Goal: Task Accomplishment & Management: Manage account settings

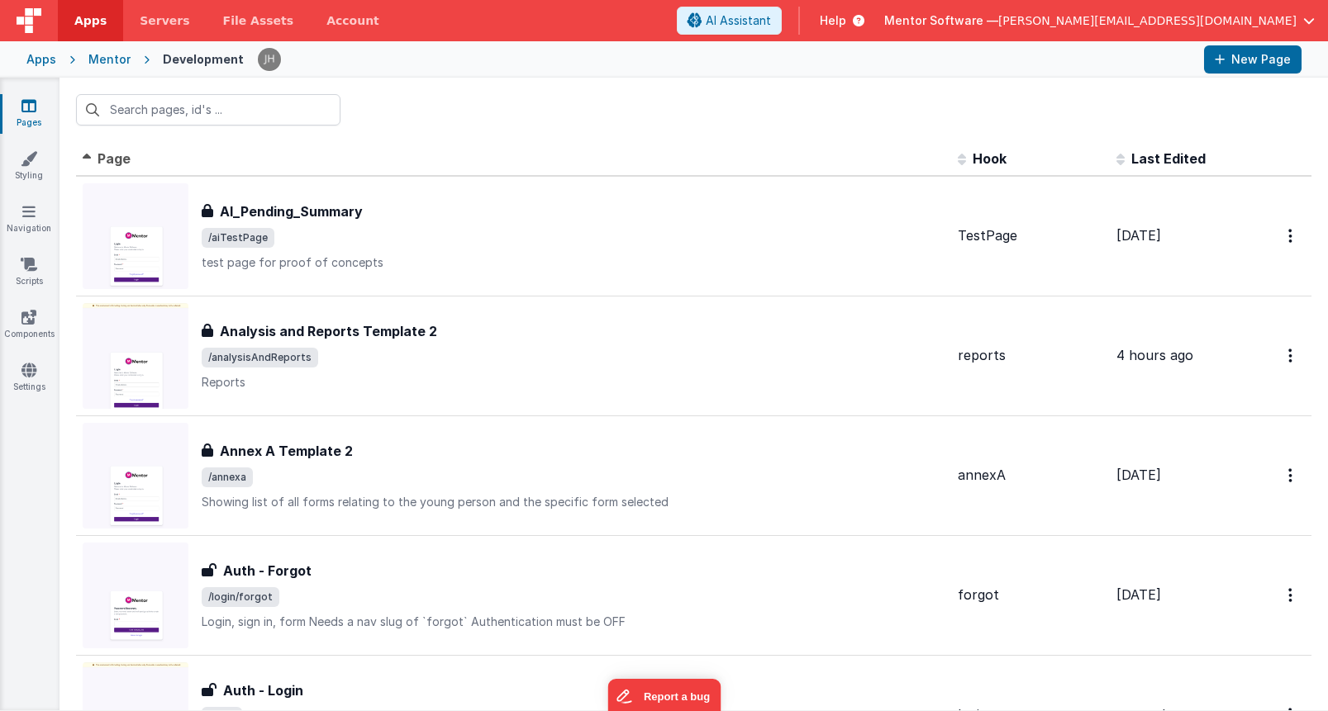
click at [99, 63] on div "Mentor" at bounding box center [109, 59] width 42 height 17
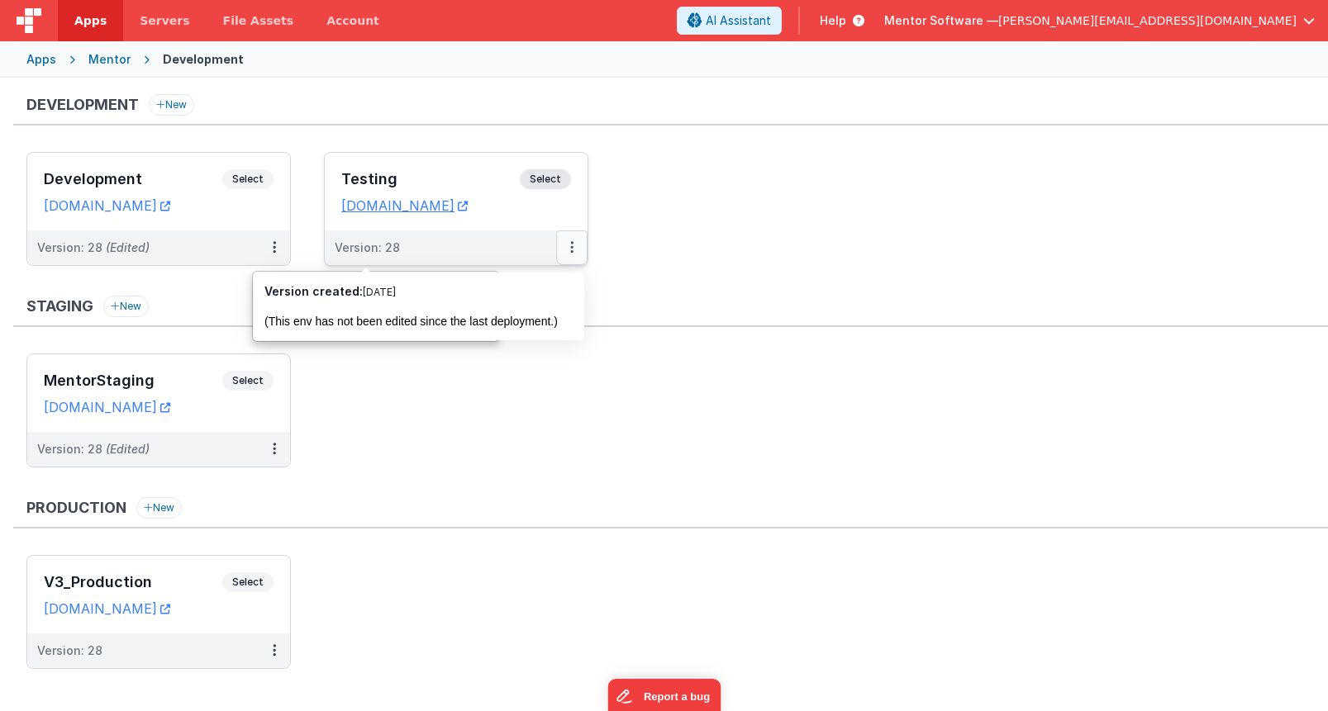
click at [577, 250] on button at bounding box center [571, 248] width 31 height 35
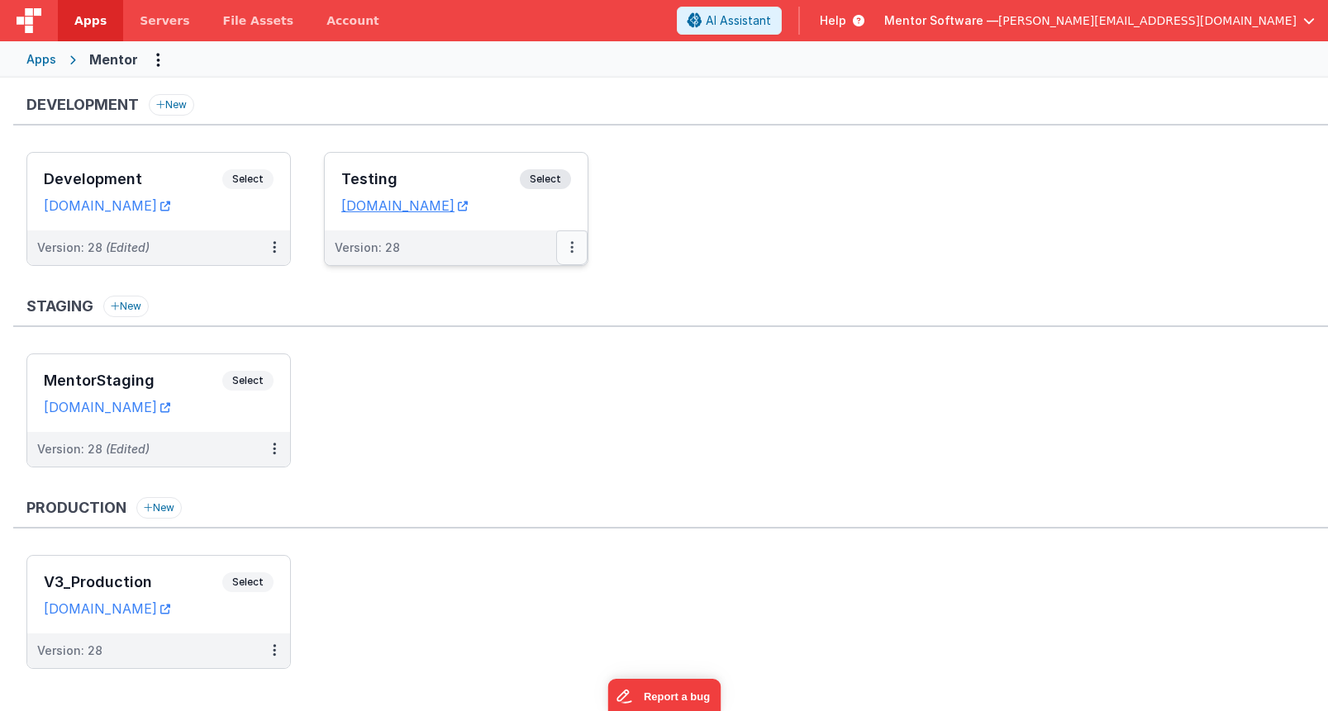
click at [570, 247] on icon at bounding box center [571, 247] width 3 height 1
click at [504, 287] on link "Edit" at bounding box center [514, 285] width 145 height 30
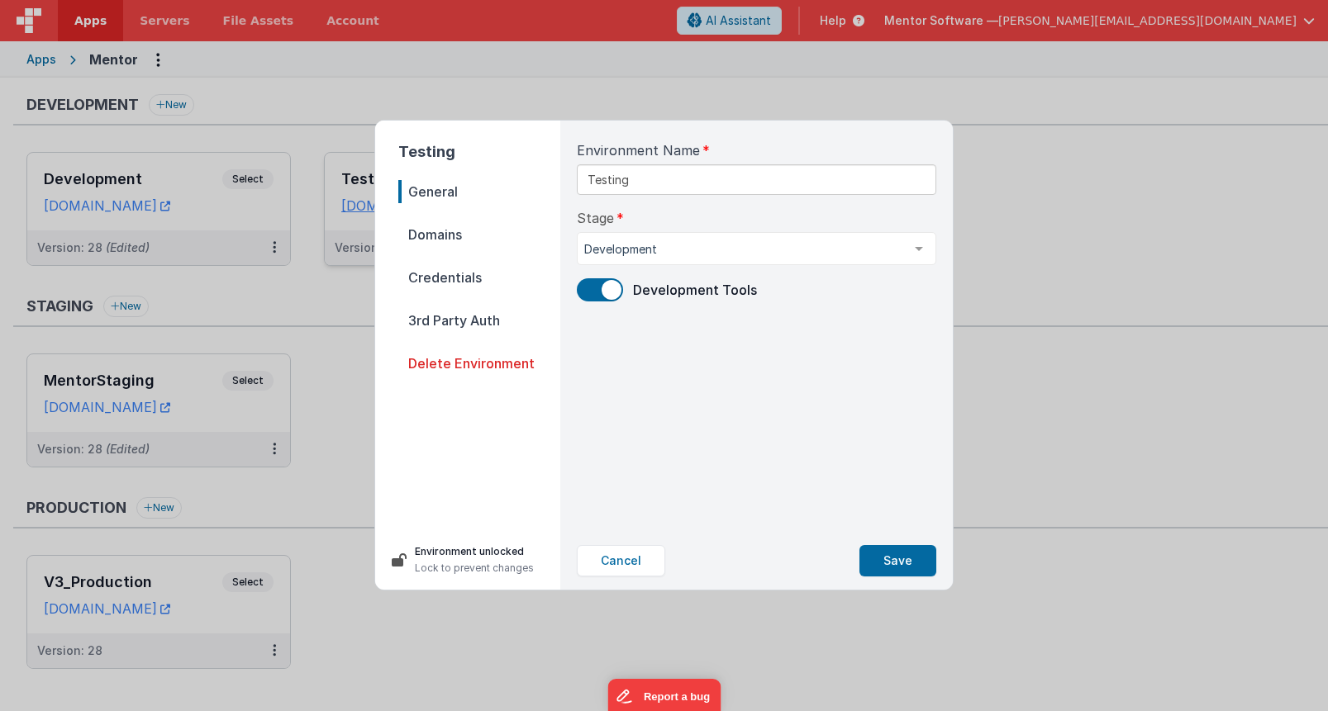
click at [440, 283] on span "Credentials" at bounding box center [479, 277] width 162 height 23
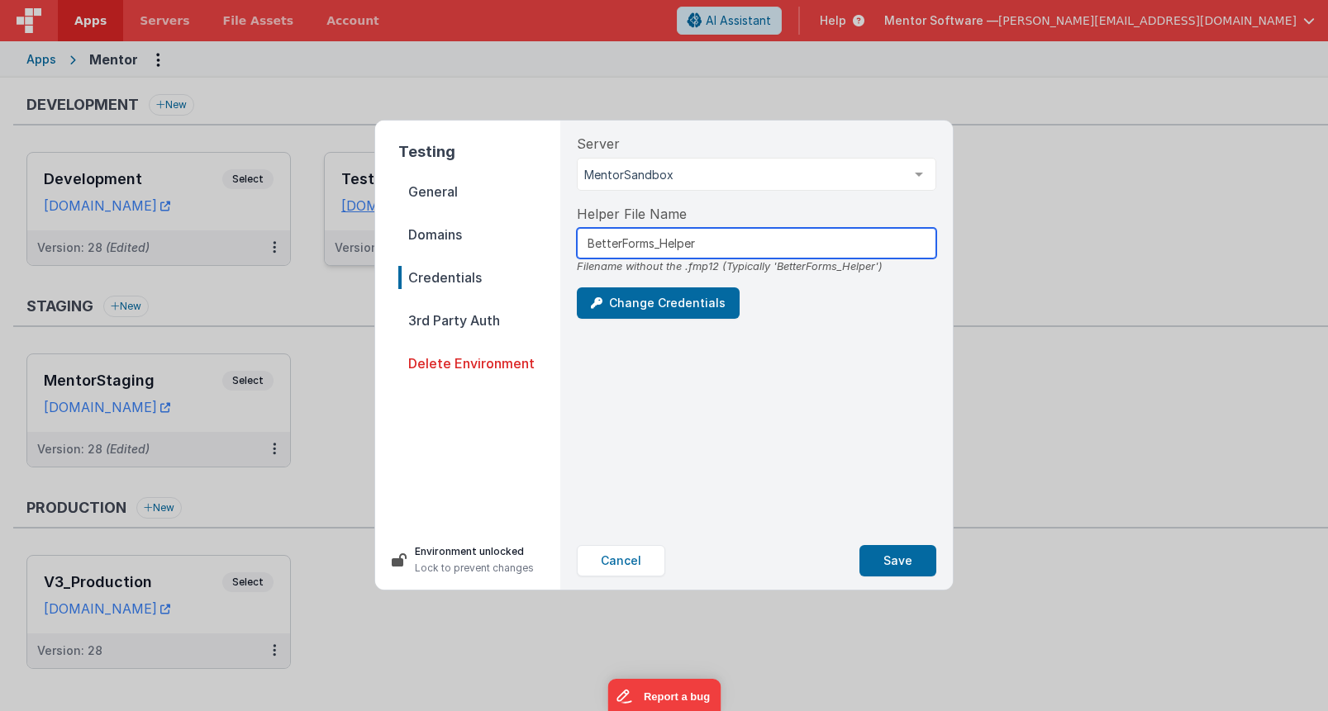
click at [741, 239] on input "BetterForms_Helper" at bounding box center [756, 243] width 359 height 31
click at [776, 299] on div "Change Credentials" at bounding box center [756, 303] width 359 height 31
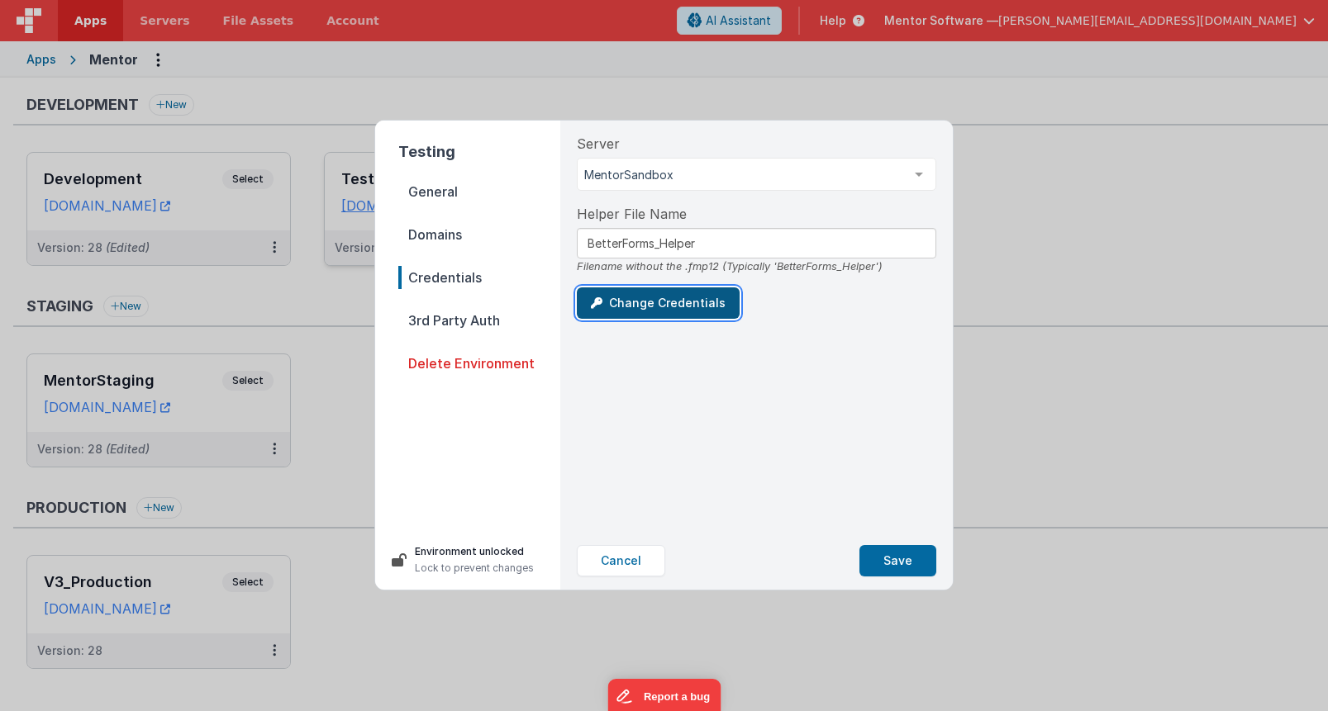
click at [670, 305] on button "Change Credentials" at bounding box center [658, 303] width 163 height 31
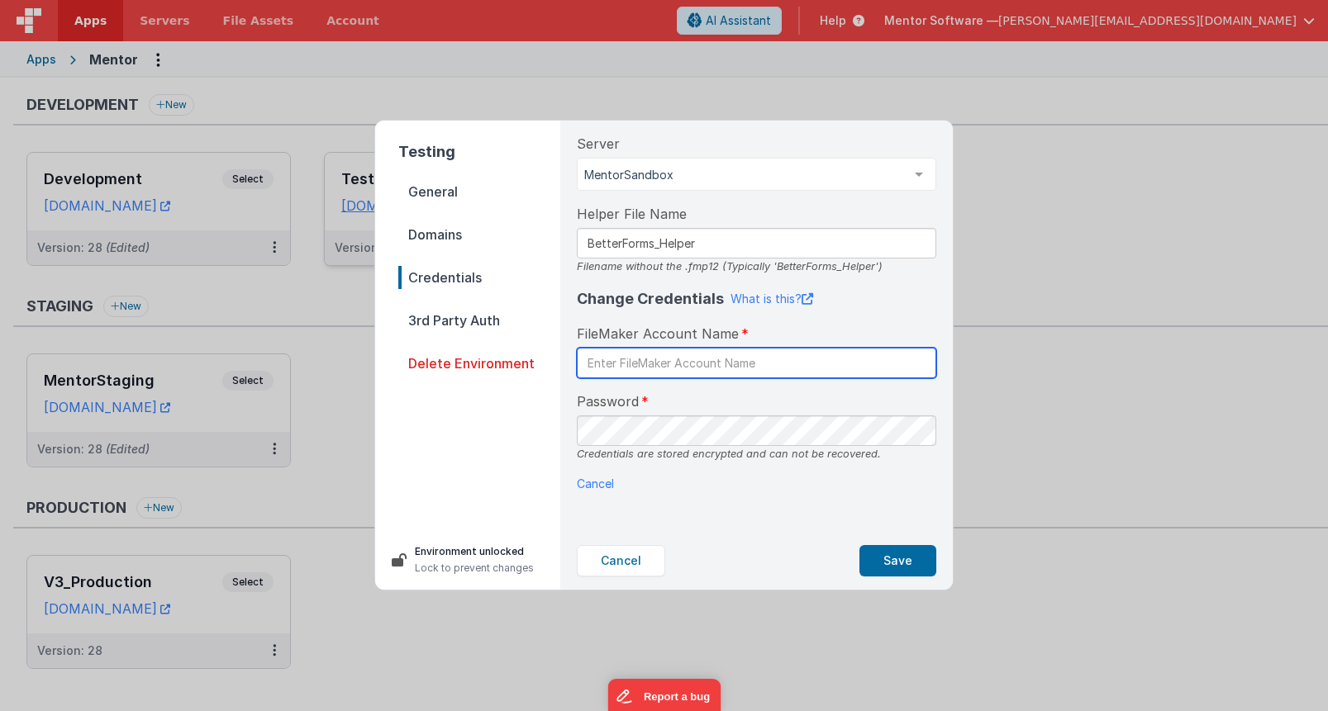
click at [653, 364] on input "text" at bounding box center [756, 363] width 359 height 31
type input "admin"
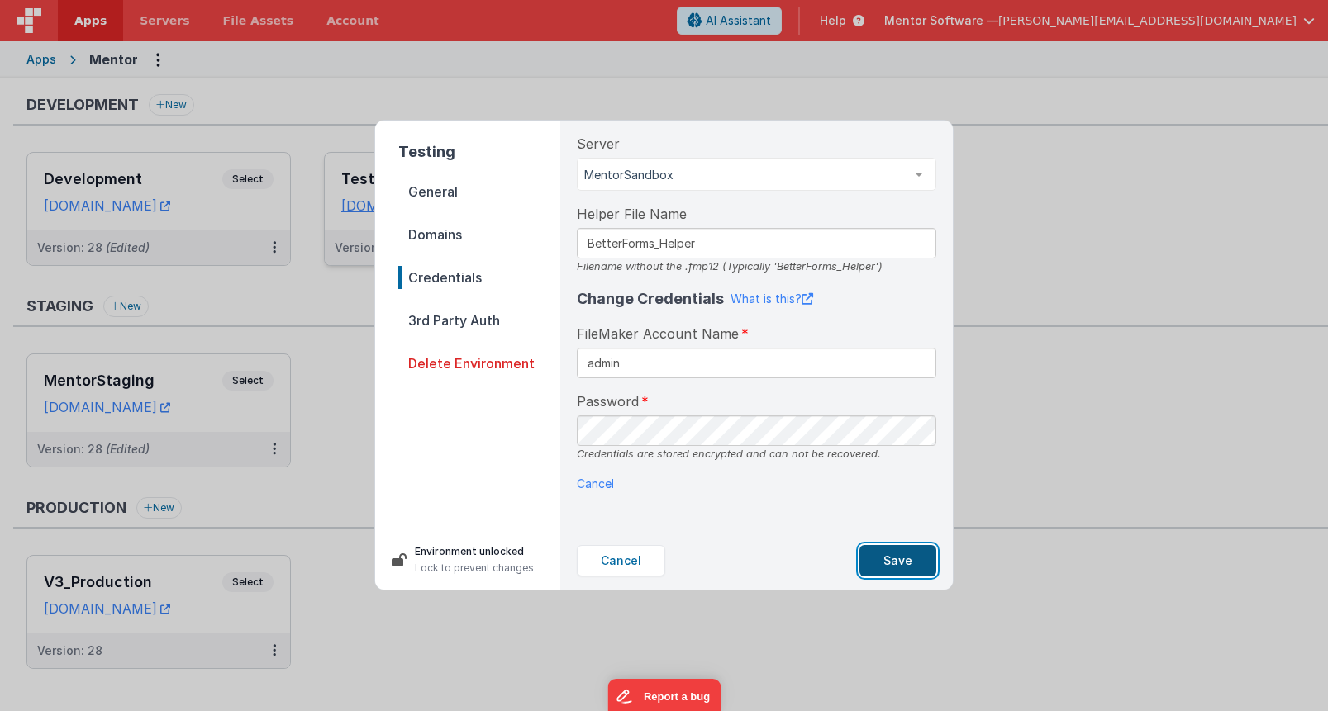
click at [906, 564] on button "Save" at bounding box center [897, 560] width 77 height 31
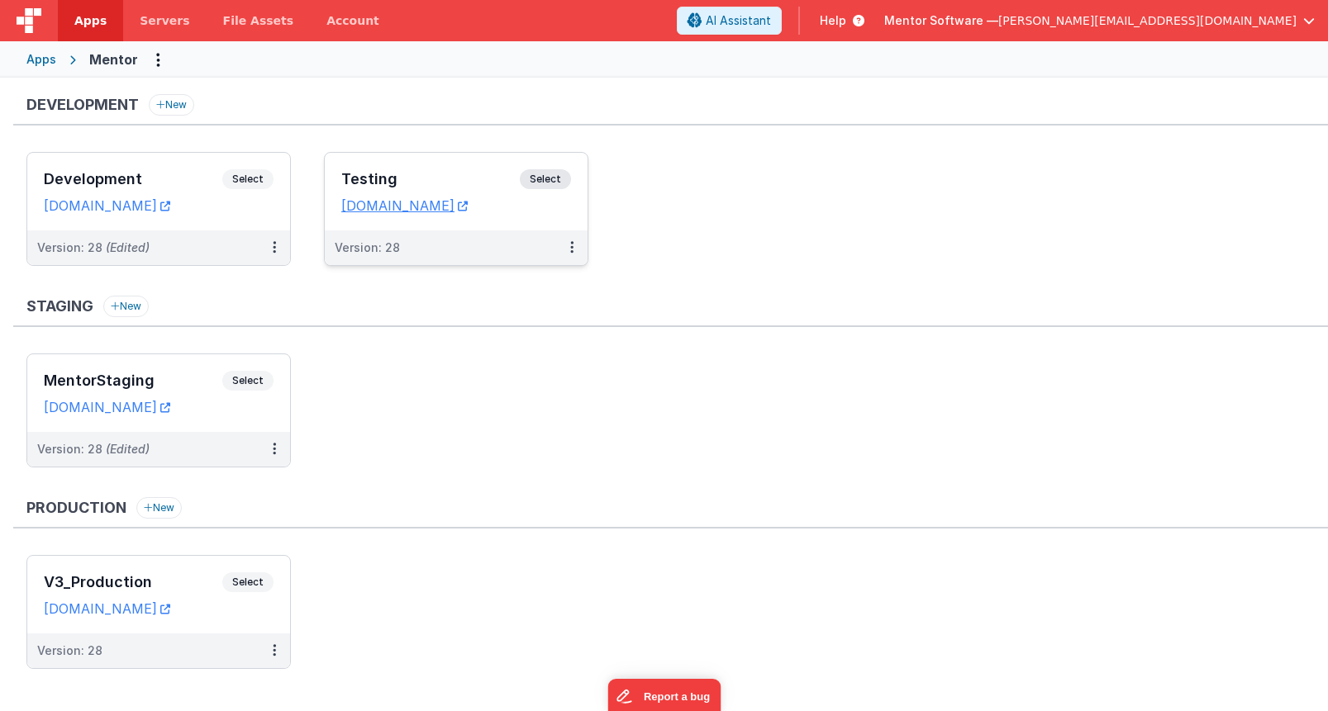
click at [697, 206] on ul "Development Select URLs [DOMAIN_NAME] Version: 28 (Edited) Testing Select URLs …" at bounding box center [676, 217] width 1301 height 131
click at [277, 245] on button at bounding box center [274, 248] width 31 height 35
click at [274, 454] on div at bounding box center [664, 355] width 1328 height 711
click at [276, 445] on button at bounding box center [274, 449] width 31 height 35
click at [207, 483] on link "Edit" at bounding box center [217, 487] width 145 height 30
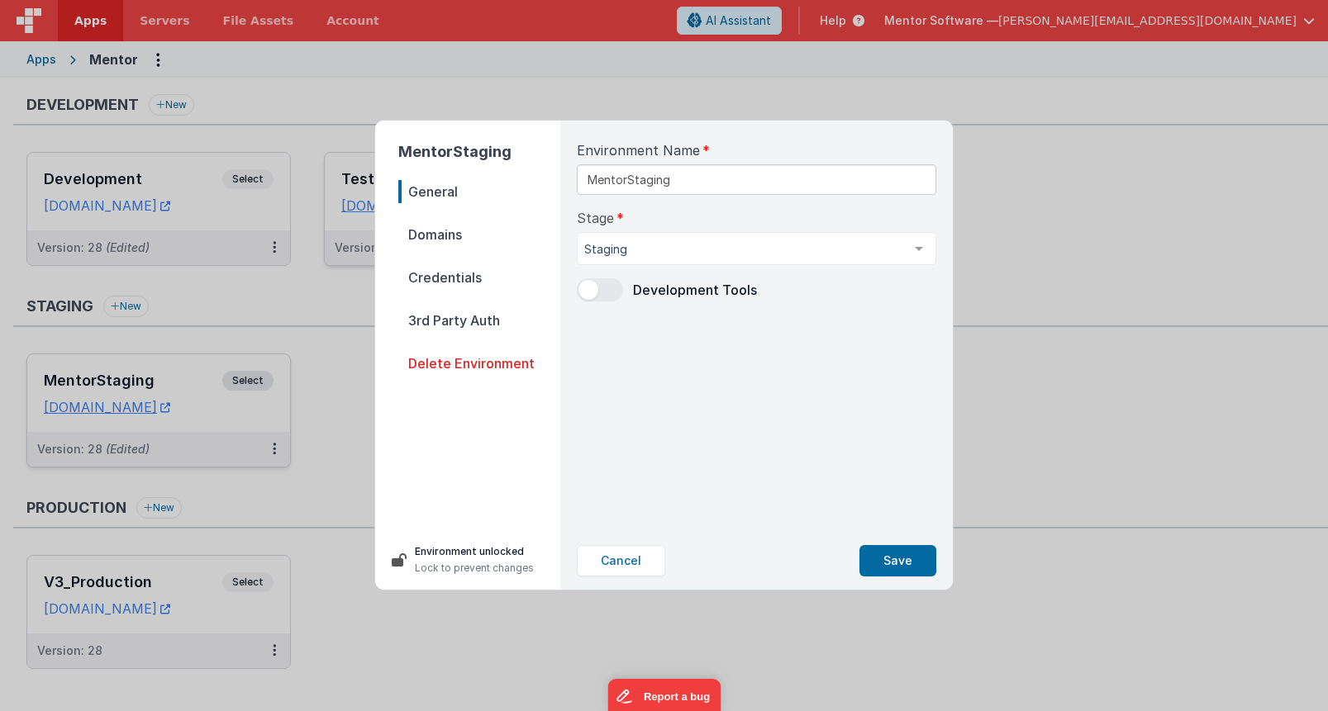
click at [454, 230] on span "Domains" at bounding box center [479, 234] width 162 height 23
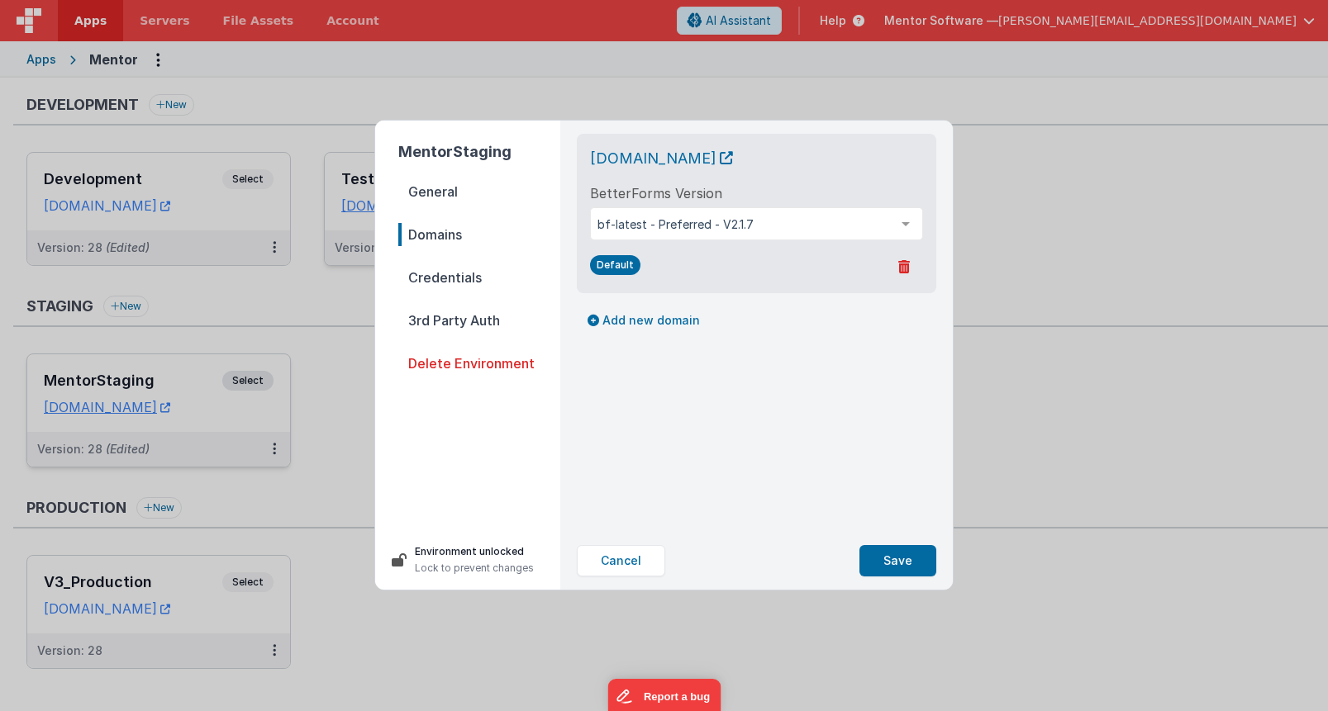
click at [448, 277] on span "Credentials" at bounding box center [479, 277] width 162 height 23
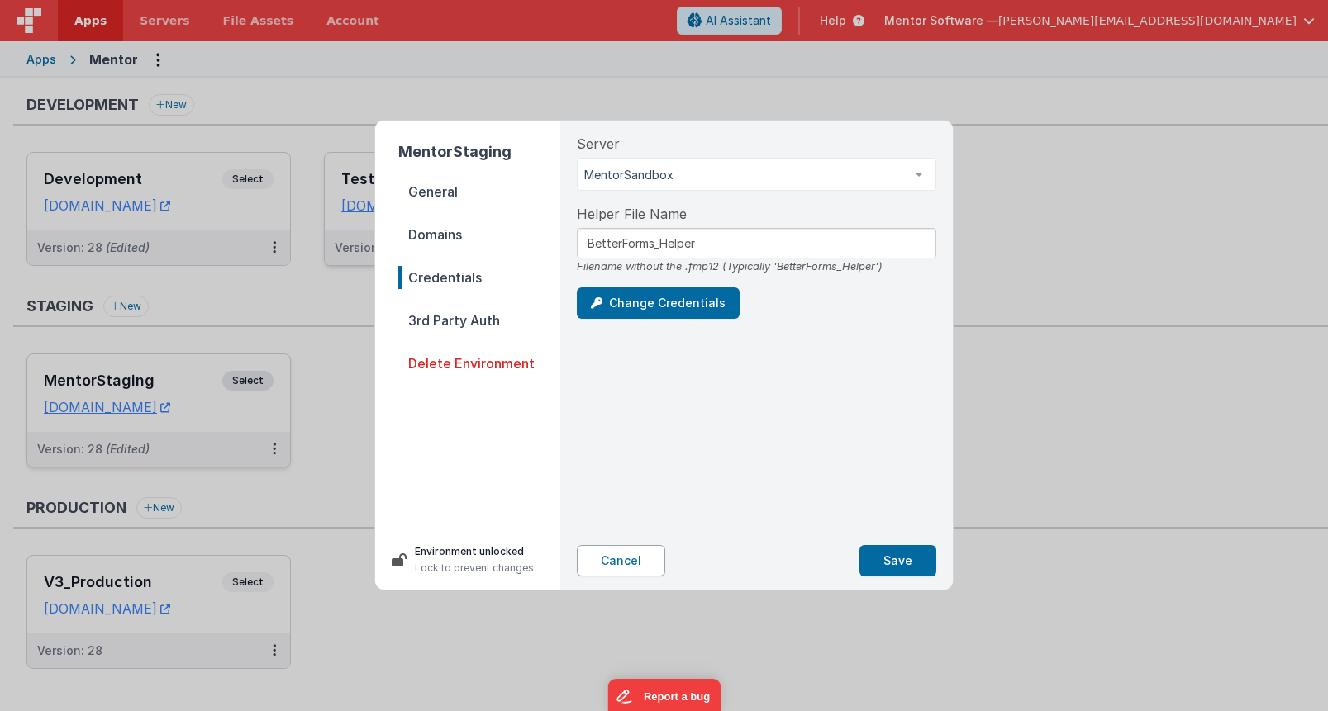
click at [611, 563] on button "Cancel" at bounding box center [621, 560] width 88 height 31
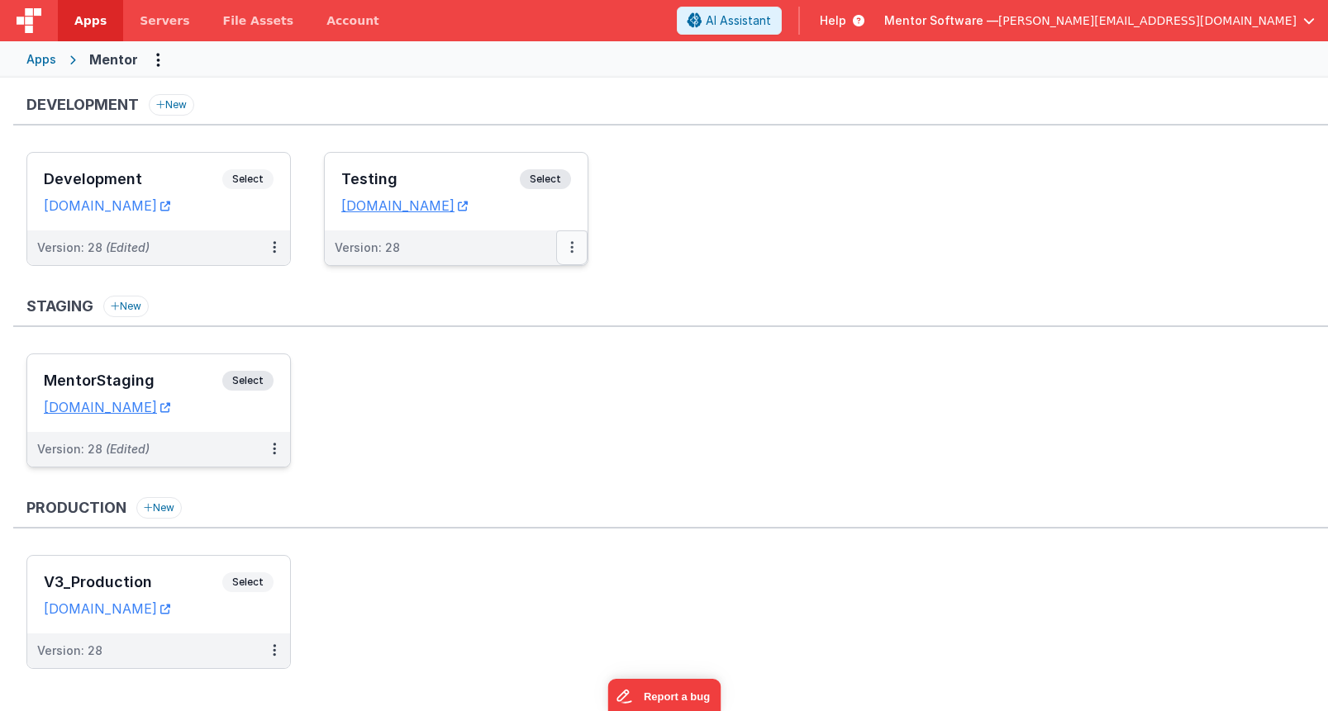
click at [572, 247] on icon at bounding box center [571, 247] width 3 height 1
click at [500, 284] on div "Development New Development Select URLs [DOMAIN_NAME] Version: 28 (Edited) Test…" at bounding box center [670, 390] width 1315 height 592
click at [570, 248] on icon at bounding box center [571, 247] width 3 height 1
click at [495, 289] on link "Edit" at bounding box center [514, 285] width 145 height 30
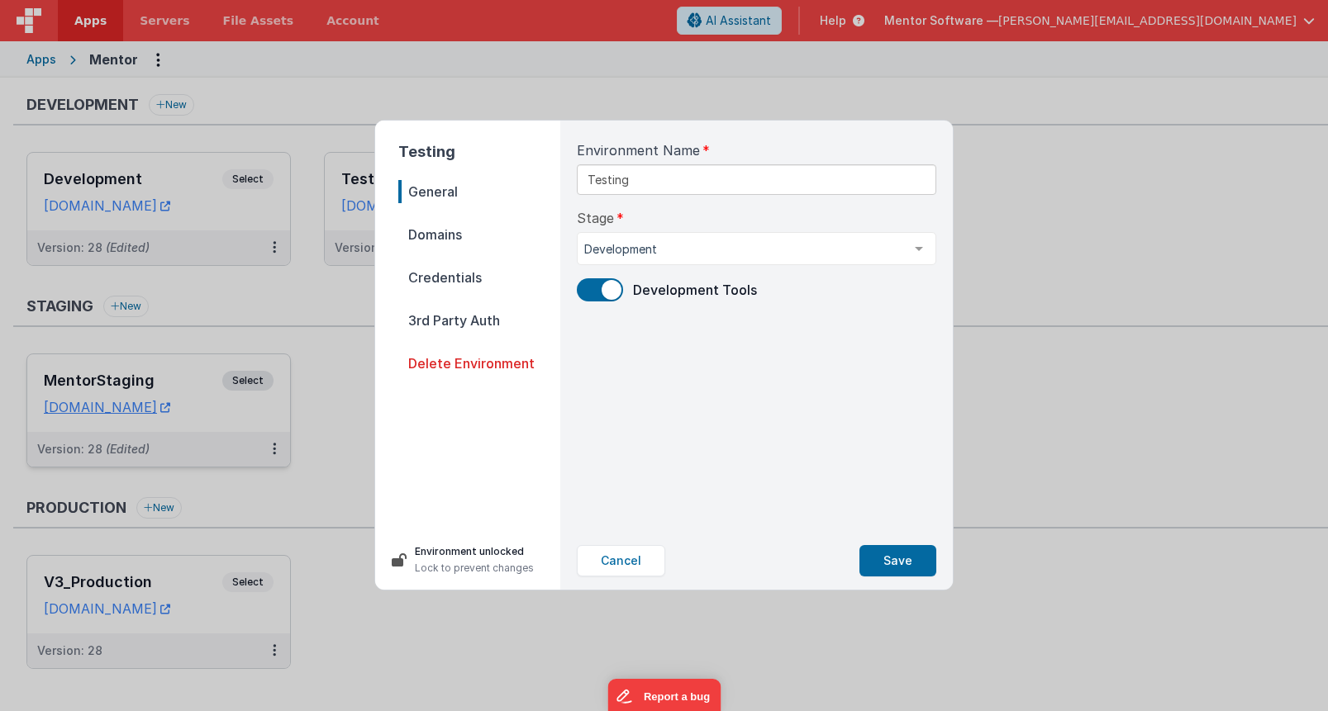
click at [450, 277] on span "Credentials" at bounding box center [479, 277] width 162 height 23
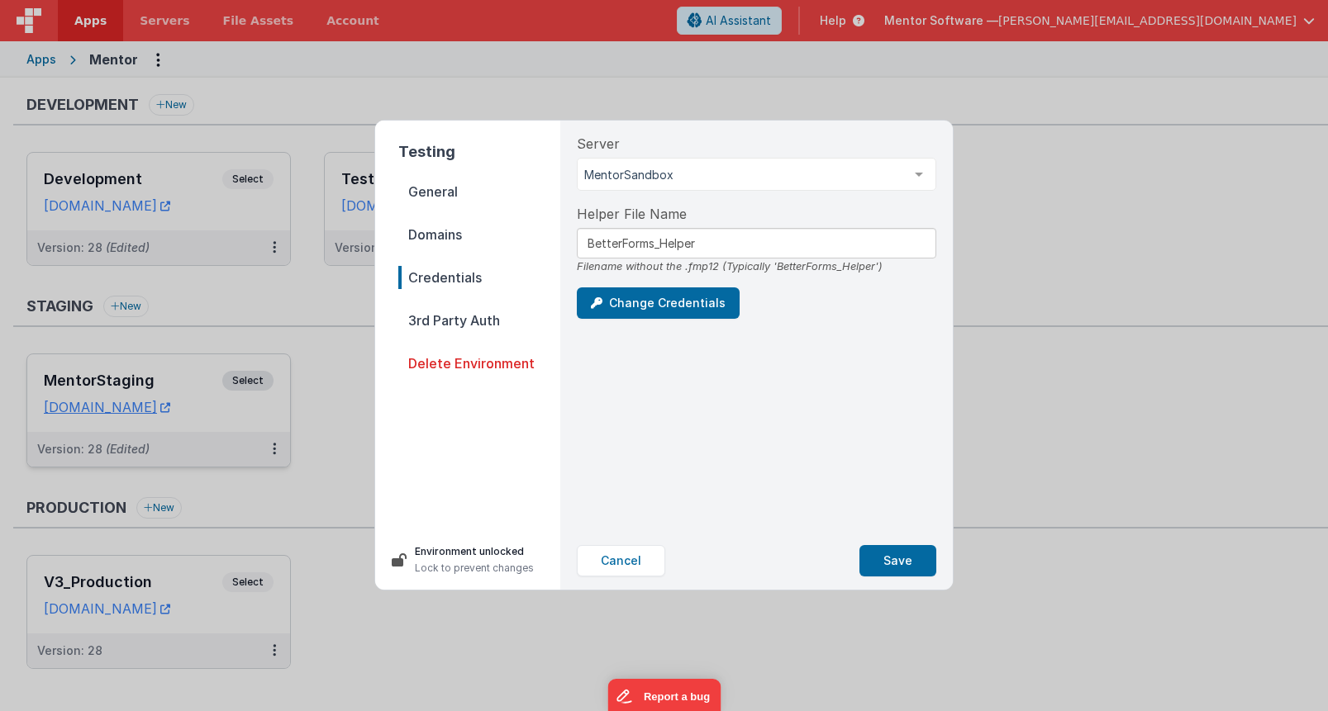
click at [625, 391] on div "Server MentorSandbox MentorSandbox V3_Production List is empty. Helper File Nam…" at bounding box center [757, 327] width 386 height 412
click at [616, 555] on button "Cancel" at bounding box center [621, 560] width 88 height 31
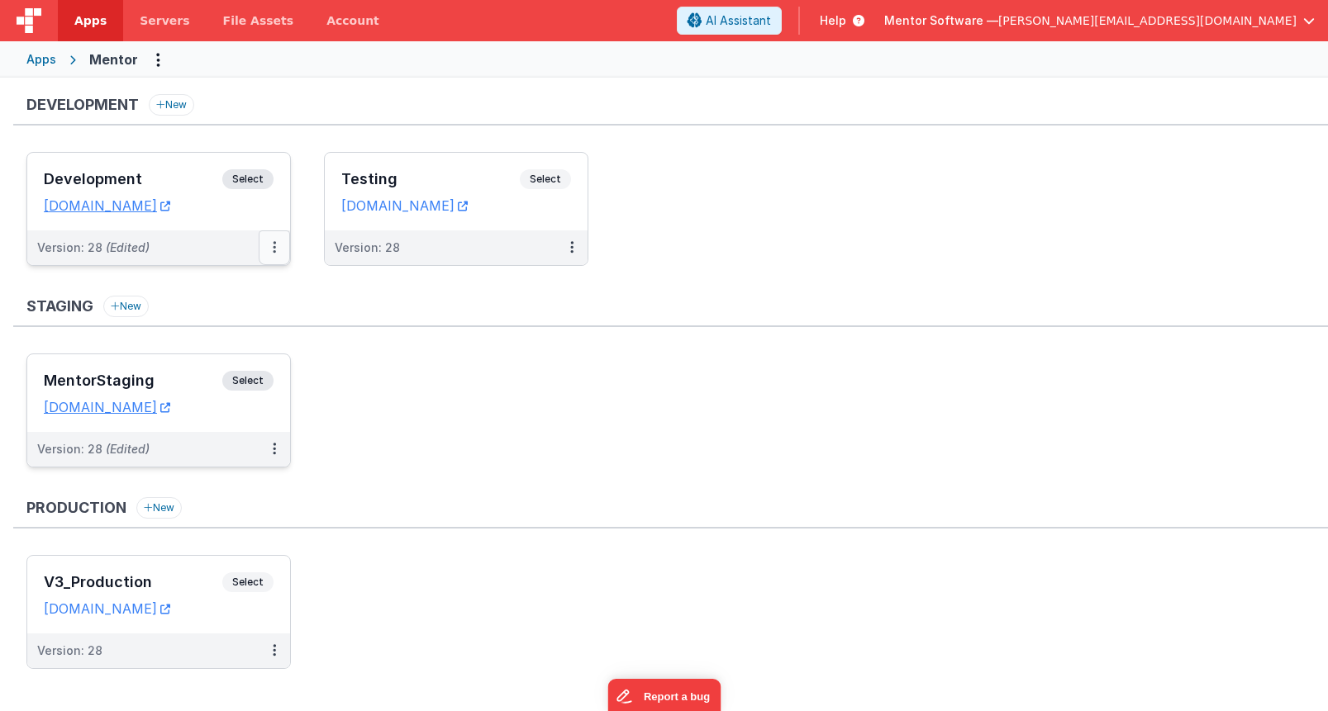
click at [275, 248] on icon at bounding box center [274, 247] width 3 height 1
click at [227, 293] on div "Development New Development Select URLs [DOMAIN_NAME] Version: 28 (Edited) Test…" at bounding box center [670, 390] width 1315 height 592
click at [269, 252] on button at bounding box center [274, 248] width 31 height 35
click at [210, 280] on link "Edit" at bounding box center [217, 285] width 145 height 30
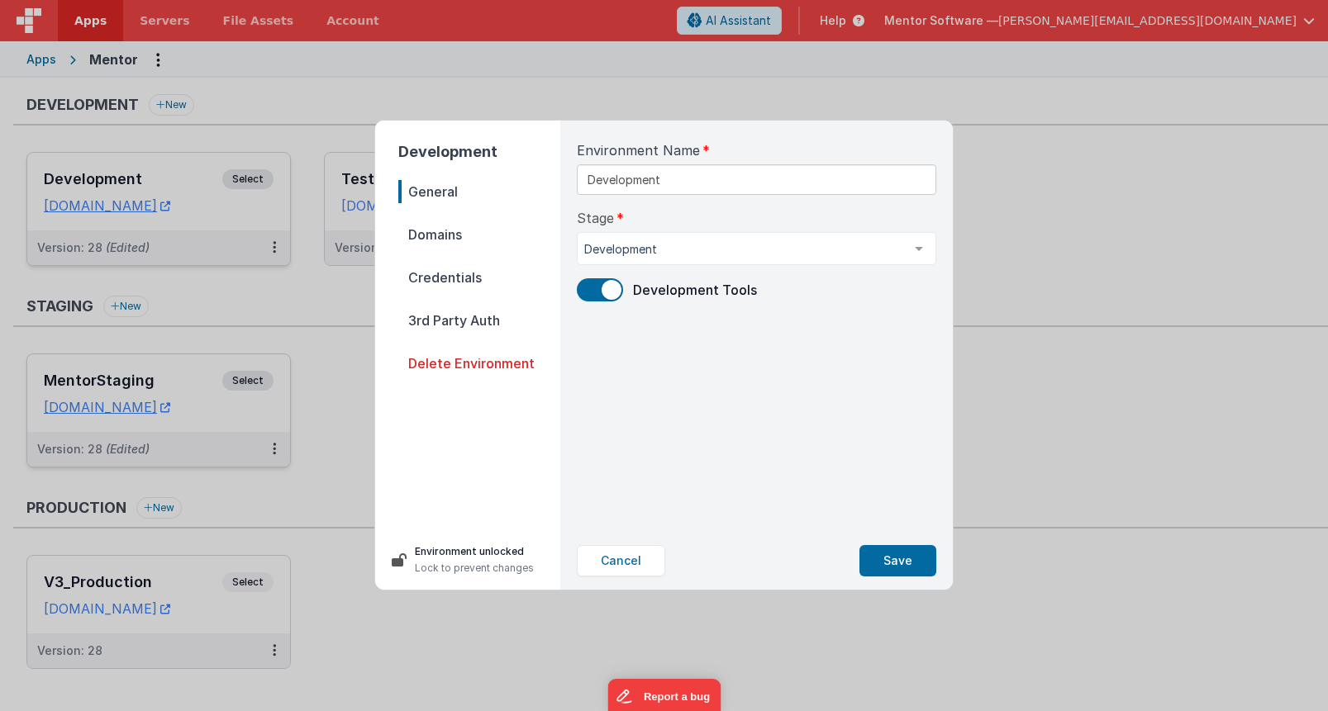
click at [471, 280] on span "Credentials" at bounding box center [479, 277] width 162 height 23
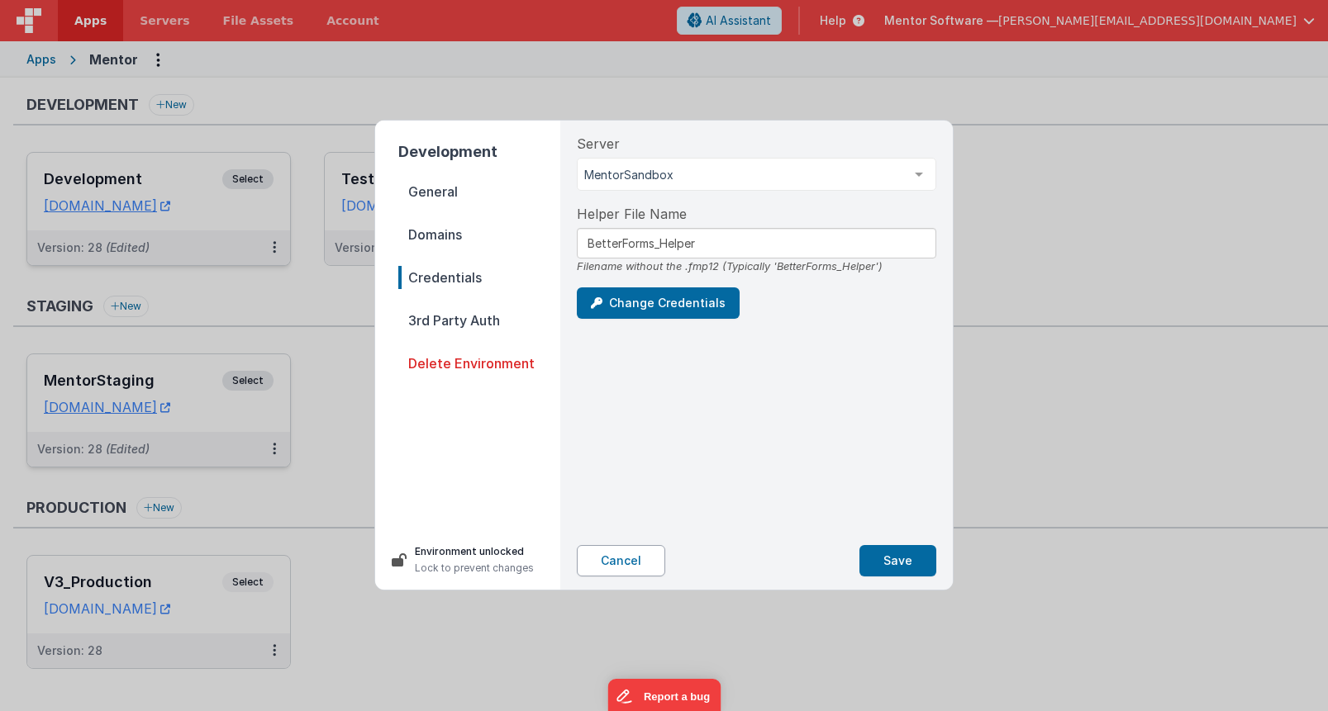
click at [610, 564] on button "Cancel" at bounding box center [621, 560] width 88 height 31
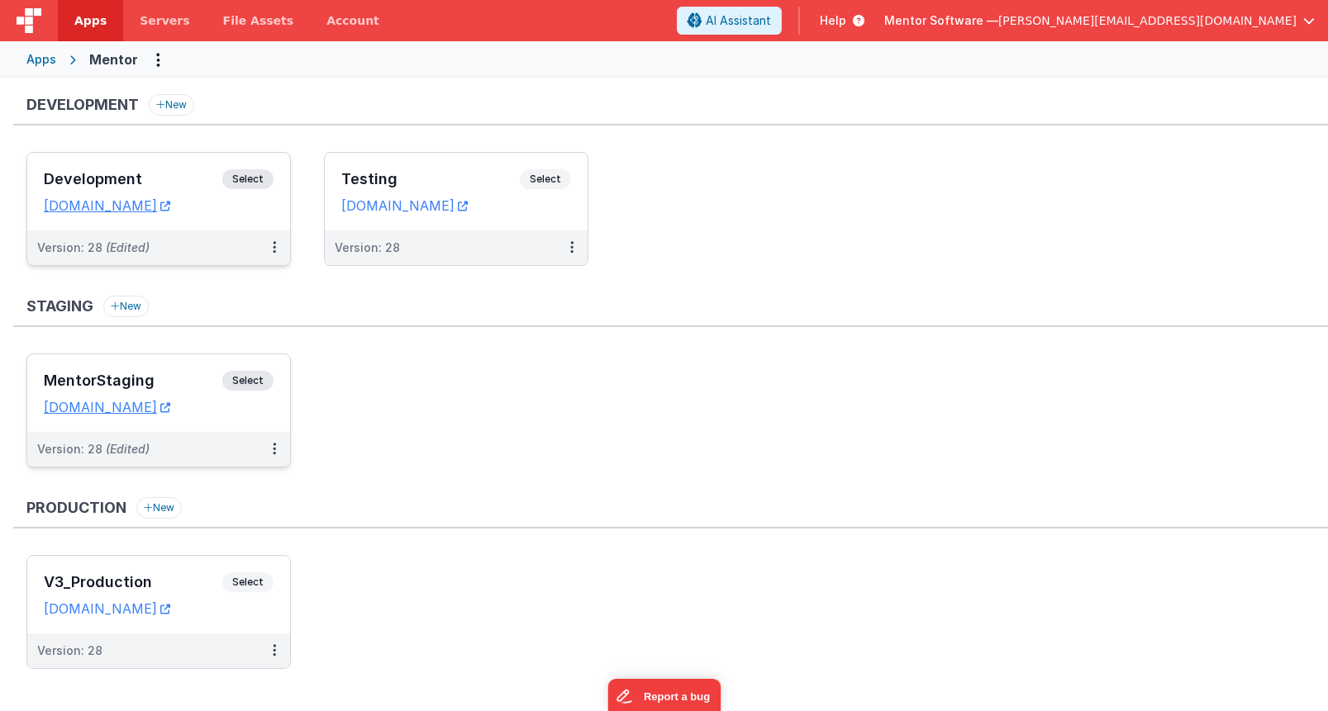
click at [370, 313] on div "Staging New" at bounding box center [670, 311] width 1315 height 31
click at [431, 208] on link "[DOMAIN_NAME]" at bounding box center [404, 205] width 126 height 17
click at [476, 173] on h3 "Testing" at bounding box center [430, 179] width 178 height 17
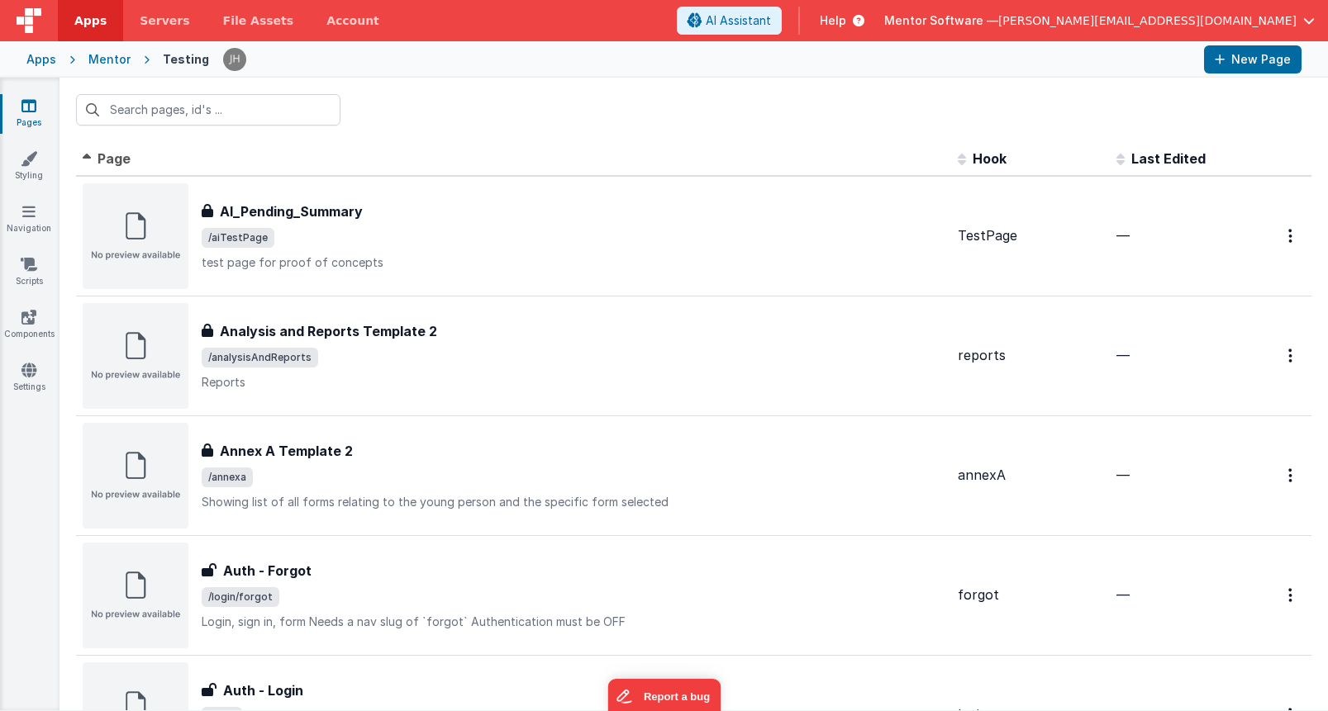
click at [490, 119] on div at bounding box center [693, 110] width 1268 height 64
click at [109, 59] on div "Mentor" at bounding box center [109, 59] width 42 height 17
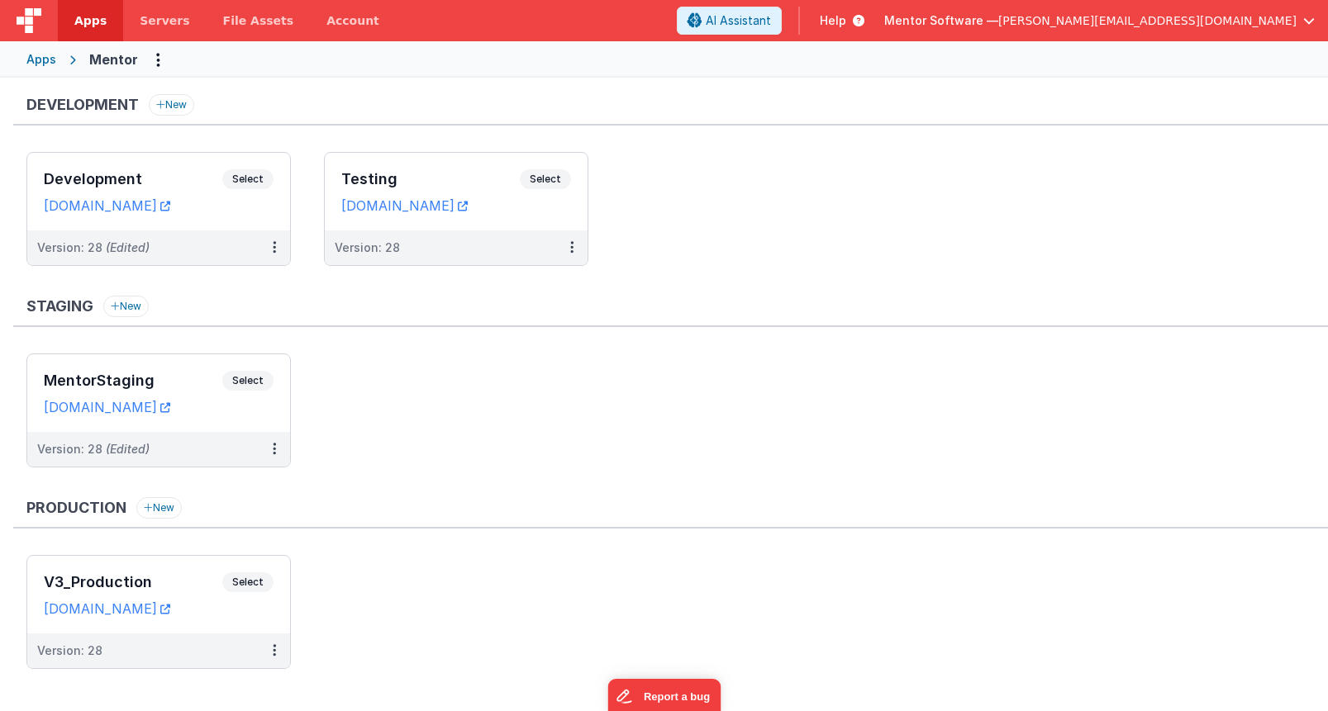
click at [985, 192] on ul "Development Select URLs [DOMAIN_NAME] Version: 28 (Edited) Testing Select URLs …" at bounding box center [676, 217] width 1301 height 131
click at [746, 178] on ul "Development Select URLs [DOMAIN_NAME] Version: 28 (Edited) Testing Select URLs …" at bounding box center [676, 217] width 1301 height 131
